Goal: Transaction & Acquisition: Purchase product/service

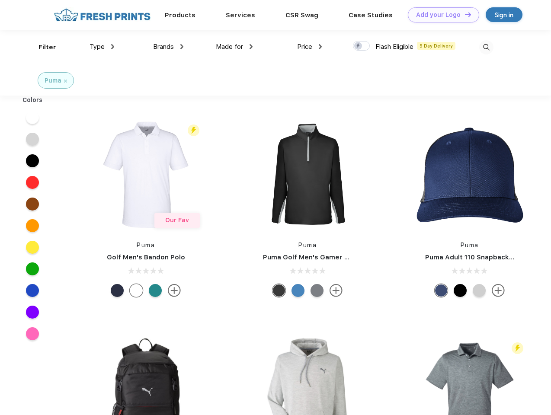
click at [440, 15] on link "Add your Logo Design Tool" at bounding box center [443, 14] width 71 height 15
click at [0, 0] on div "Design Tool" at bounding box center [0, 0] width 0 height 0
click at [464, 14] on link "Add your Logo Design Tool" at bounding box center [443, 14] width 71 height 15
click at [42, 47] on div "Filter" at bounding box center [47, 47] width 18 height 10
click at [102, 47] on span "Type" at bounding box center [96, 47] width 15 height 8
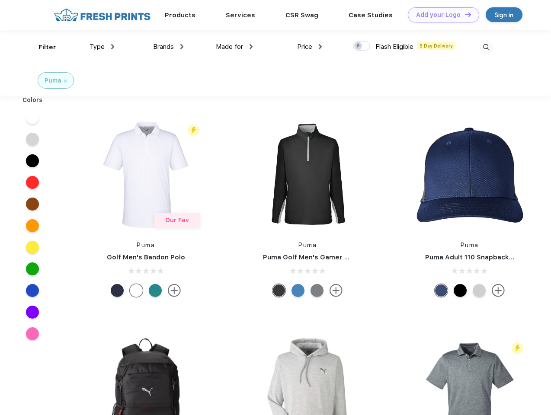
click at [168, 47] on span "Brands" at bounding box center [163, 47] width 21 height 8
click at [234, 47] on span "Made for" at bounding box center [229, 47] width 27 height 8
click at [310, 47] on span "Price" at bounding box center [304, 47] width 15 height 8
click at [361, 46] on div at bounding box center [361, 46] width 17 height 10
click at [358, 46] on input "checkbox" at bounding box center [356, 44] width 6 height 6
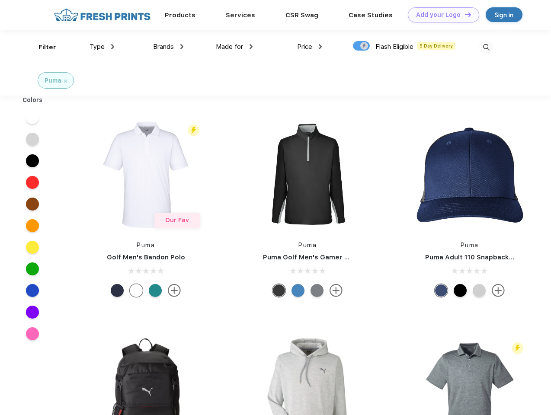
click at [486, 47] on img at bounding box center [486, 47] width 14 height 14
